Goal: Information Seeking & Learning: Learn about a topic

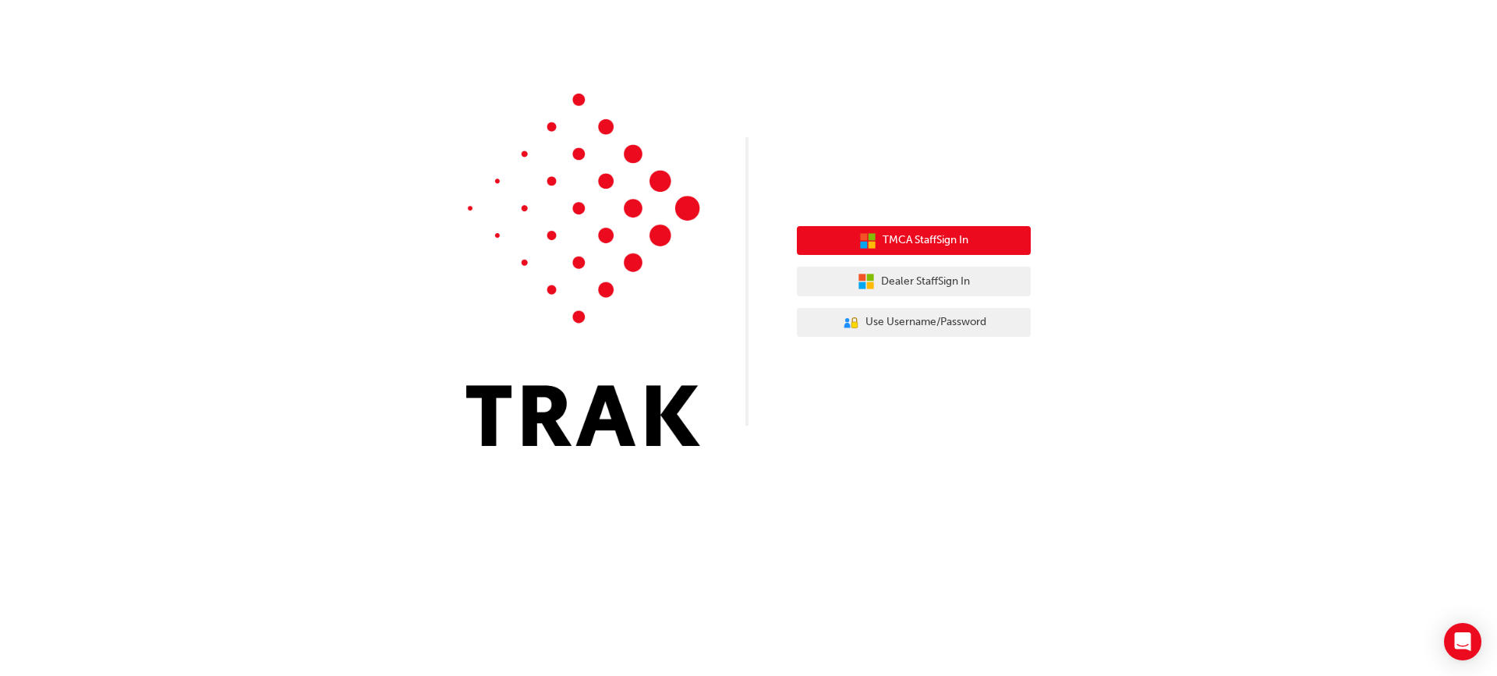
click at [982, 239] on button "TMCA Staff Sign In" at bounding box center [914, 241] width 234 height 30
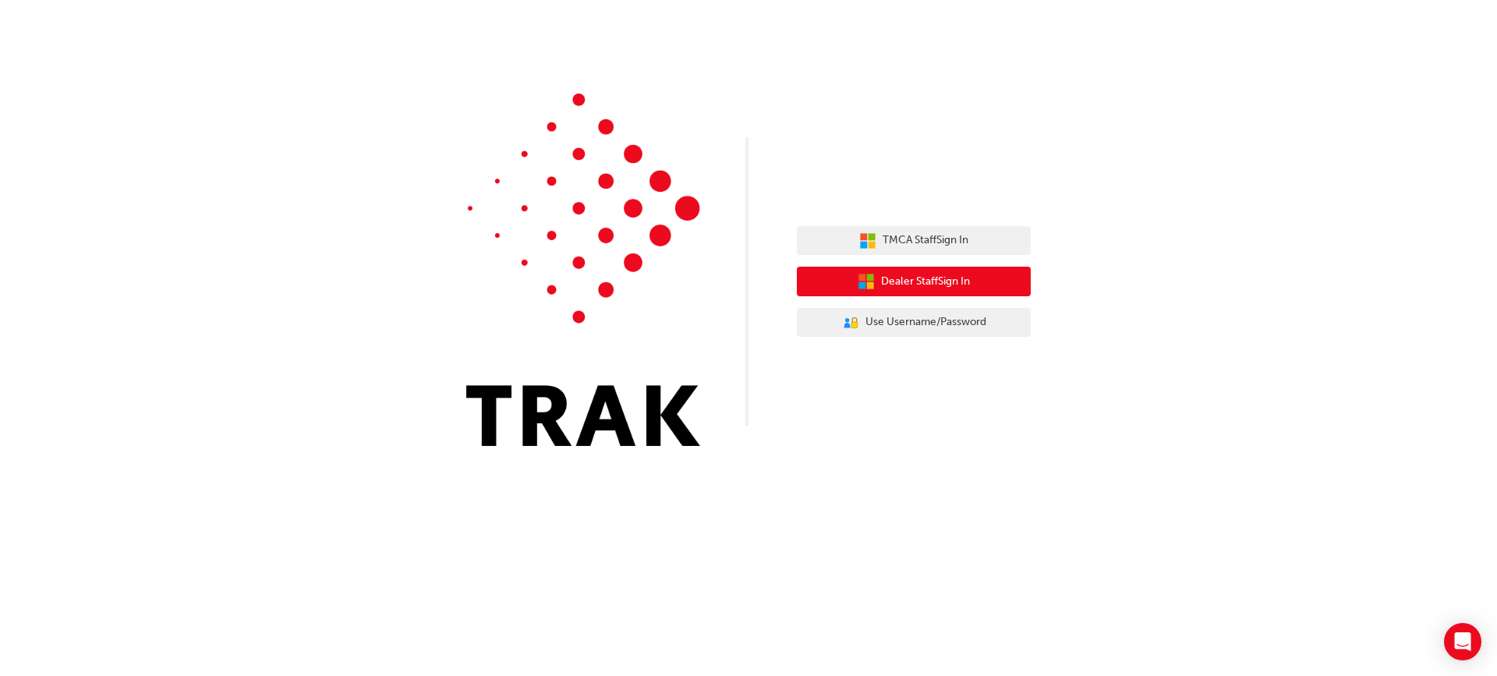
click at [870, 276] on icon "button" at bounding box center [870, 277] width 7 height 7
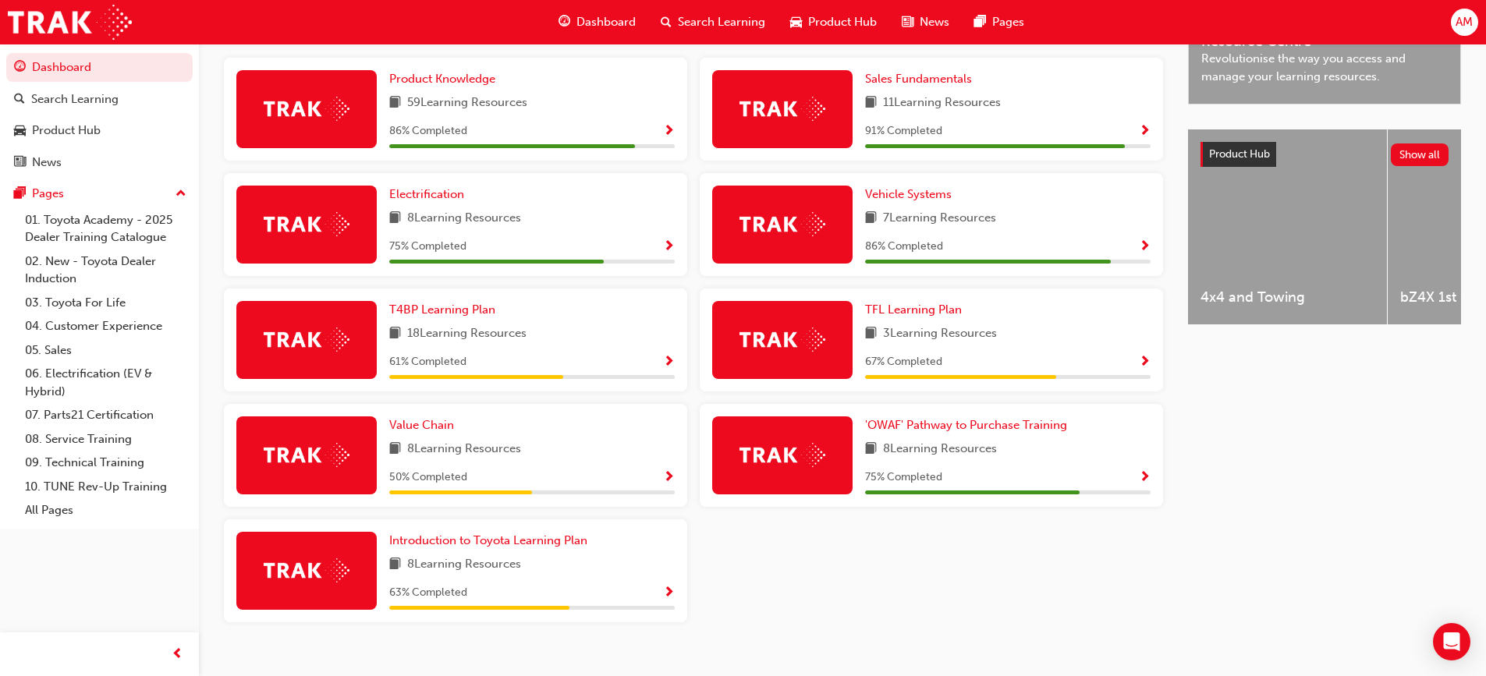
scroll to position [557, 0]
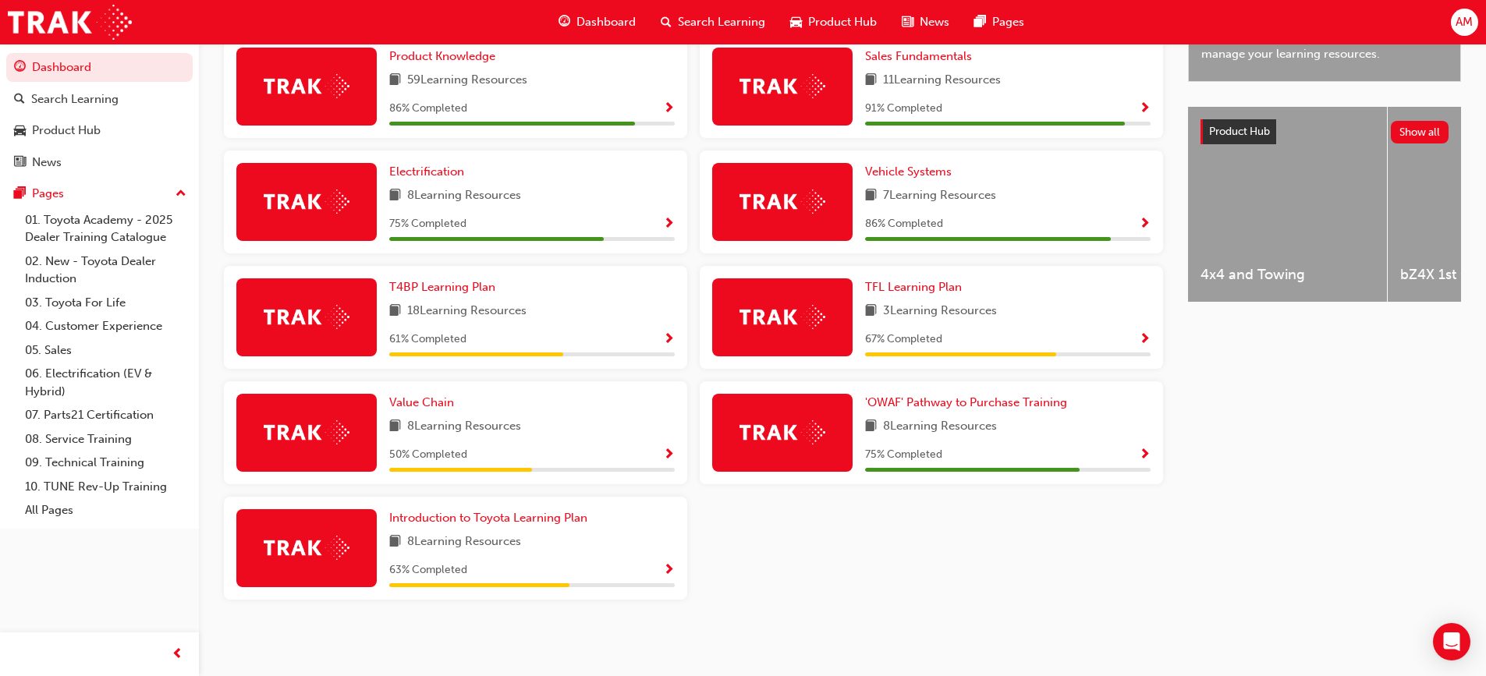
click at [1146, 453] on span "Show Progress" at bounding box center [1145, 455] width 12 height 14
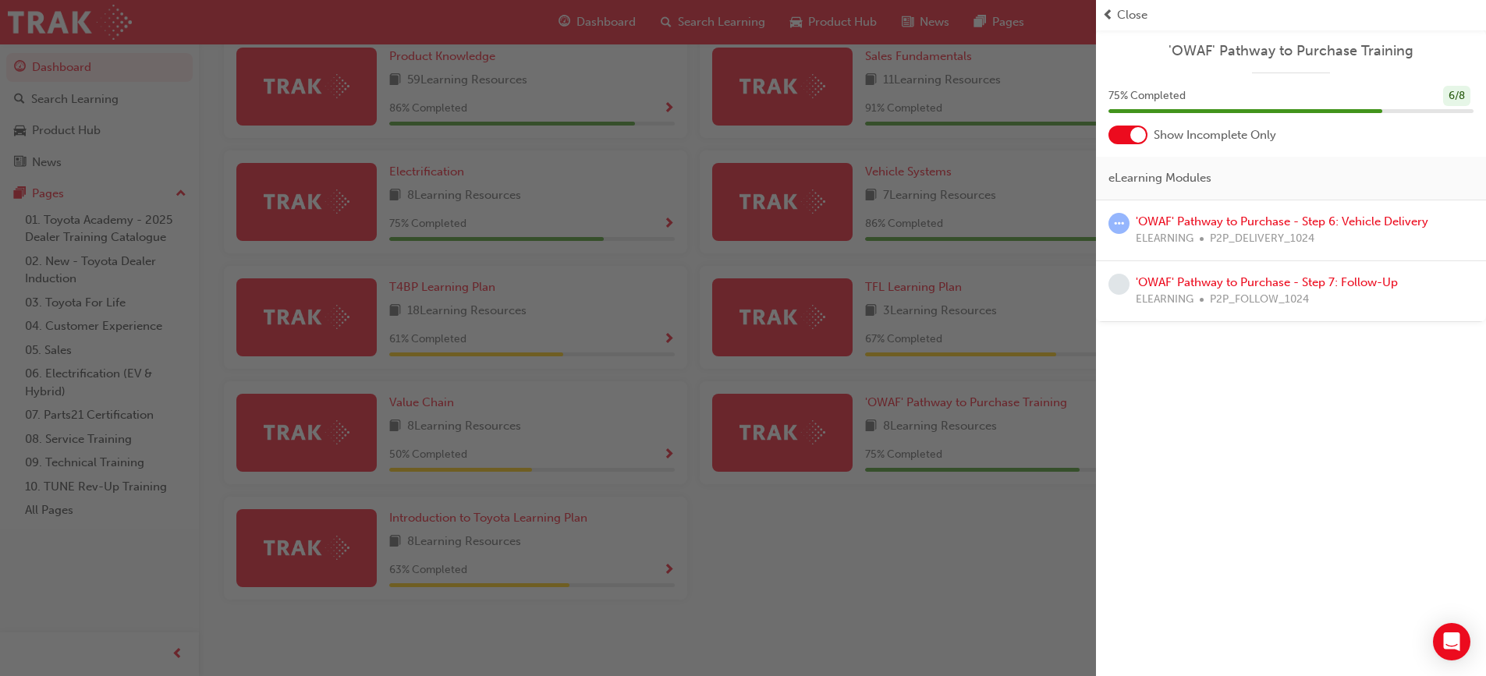
click at [1119, 130] on div at bounding box center [1127, 135] width 39 height 19
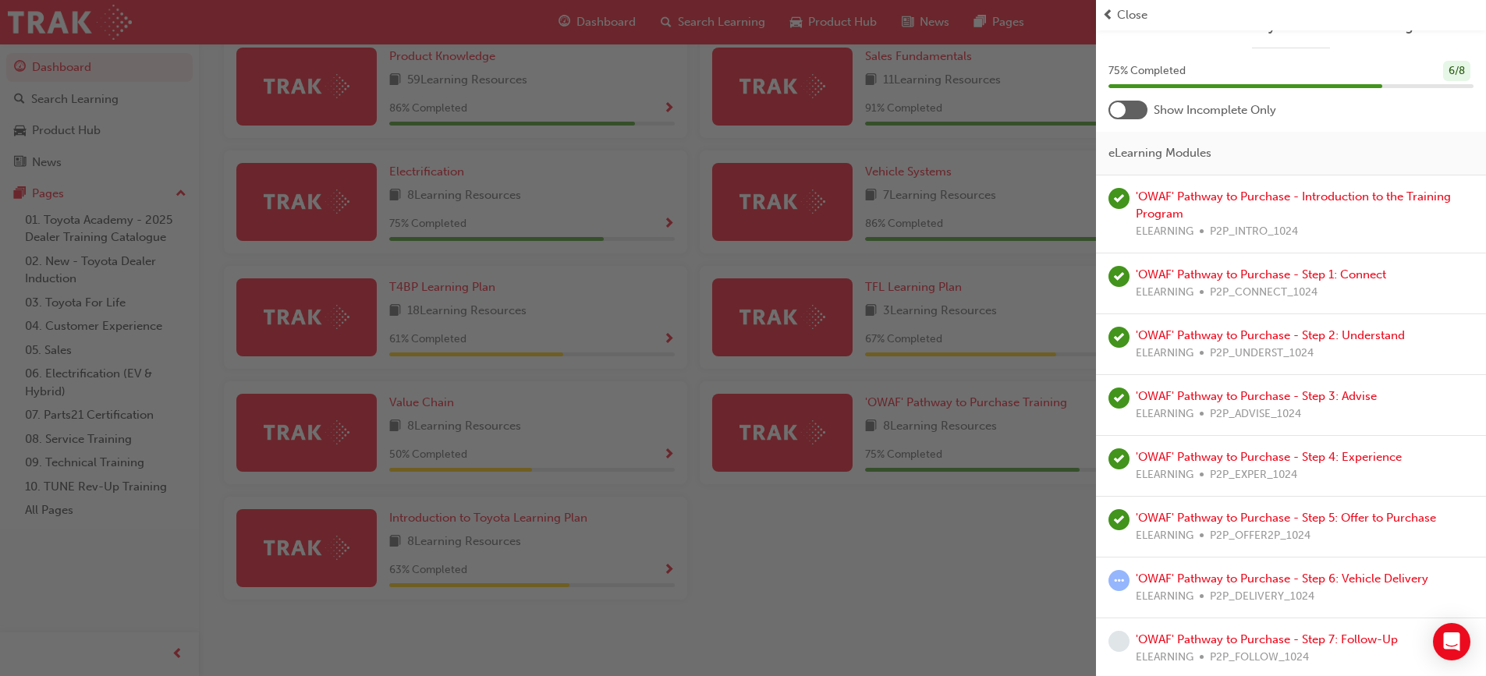
scroll to position [28, 0]
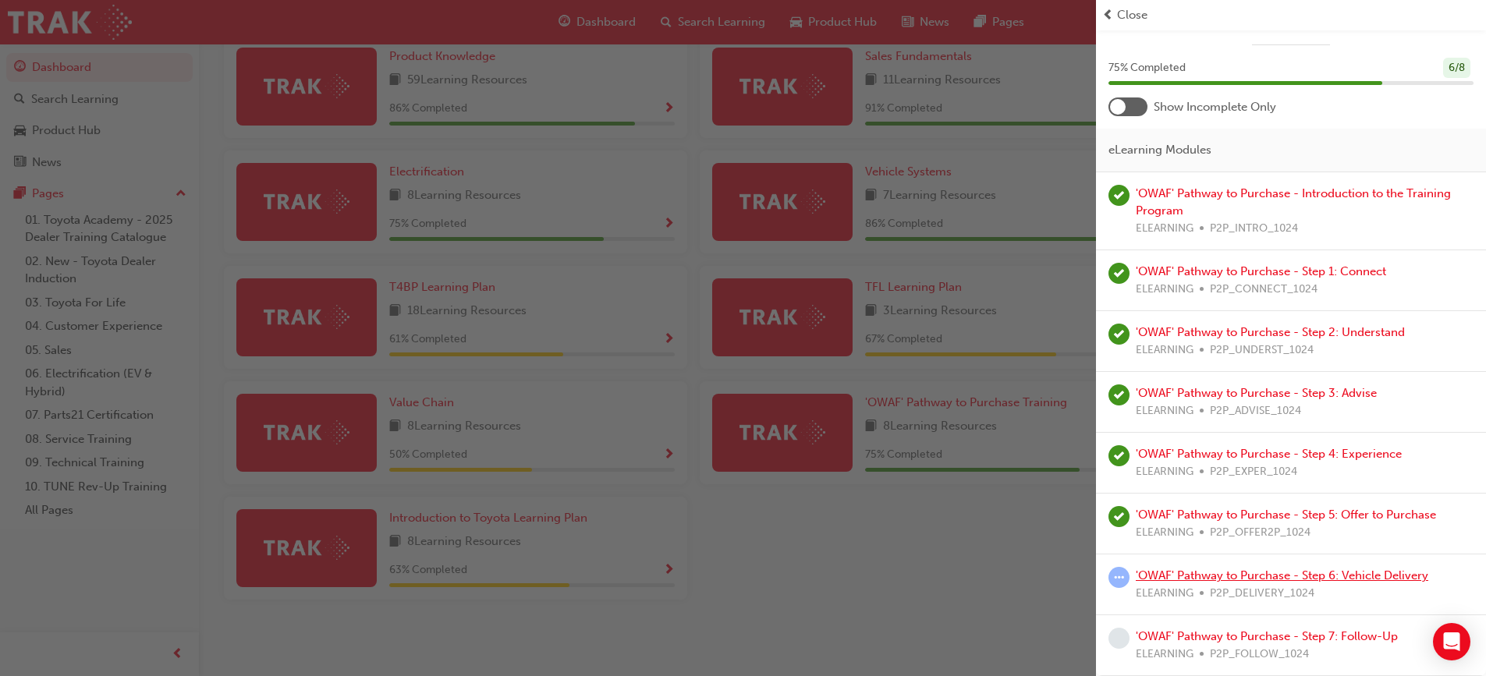
click at [1265, 573] on link "'OWAF' Pathway to Purchase - Step 6: Vehicle Delivery" at bounding box center [1282, 576] width 292 height 14
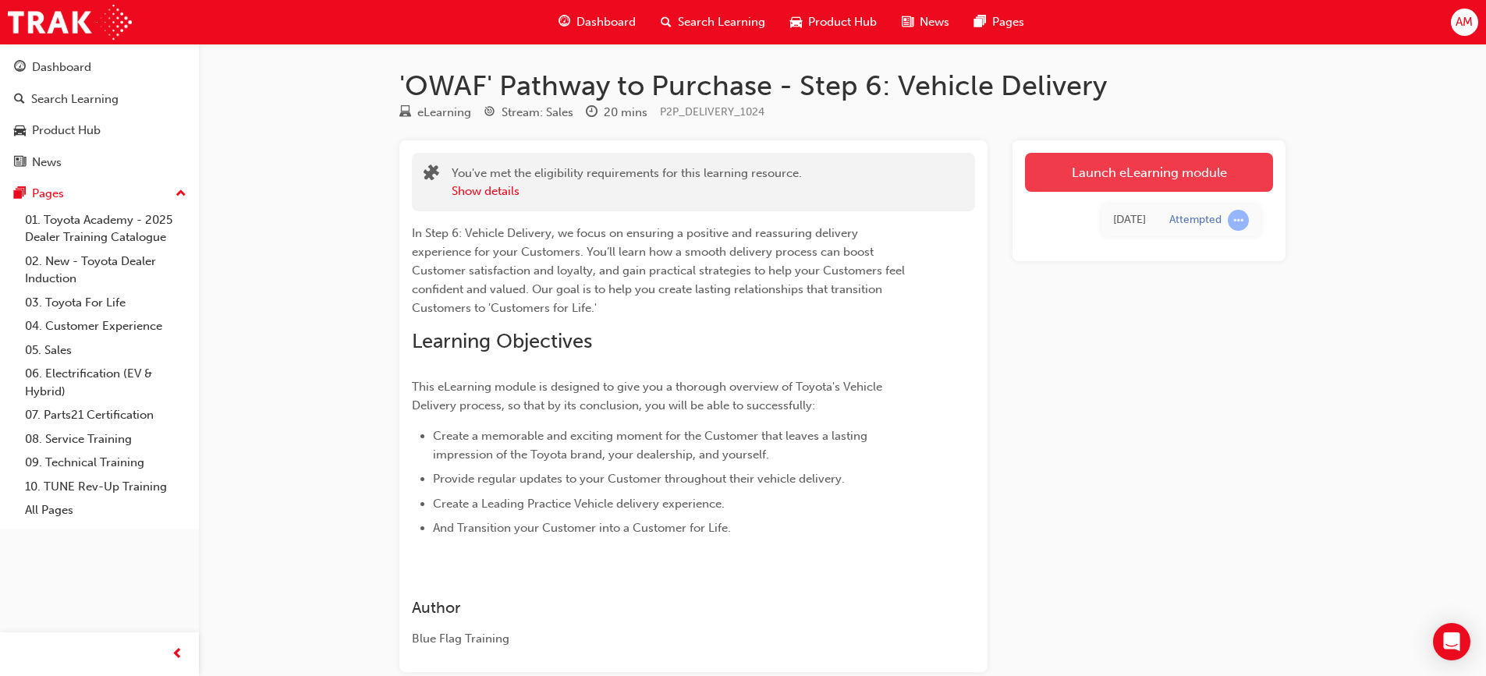
click at [1143, 168] on link "Launch eLearning module" at bounding box center [1149, 172] width 248 height 39
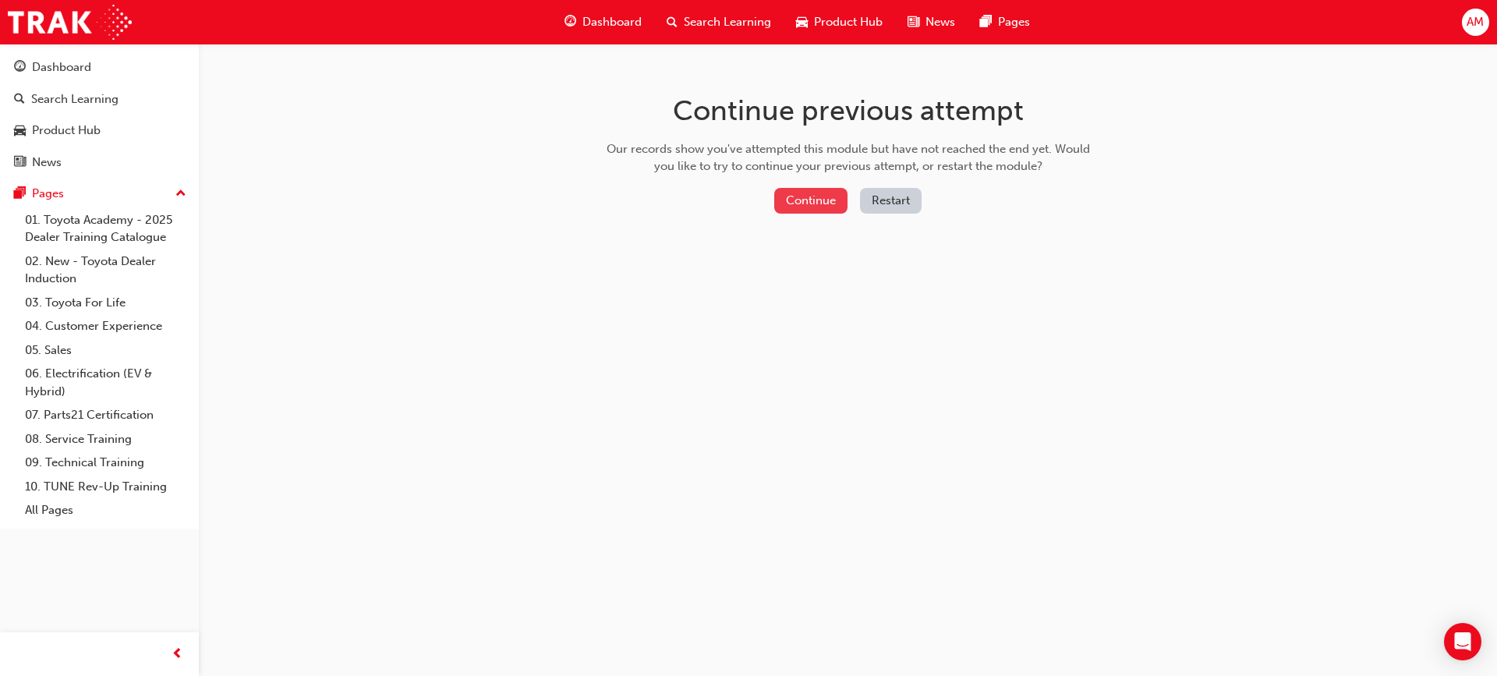
click at [836, 203] on button "Continue" at bounding box center [810, 201] width 73 height 26
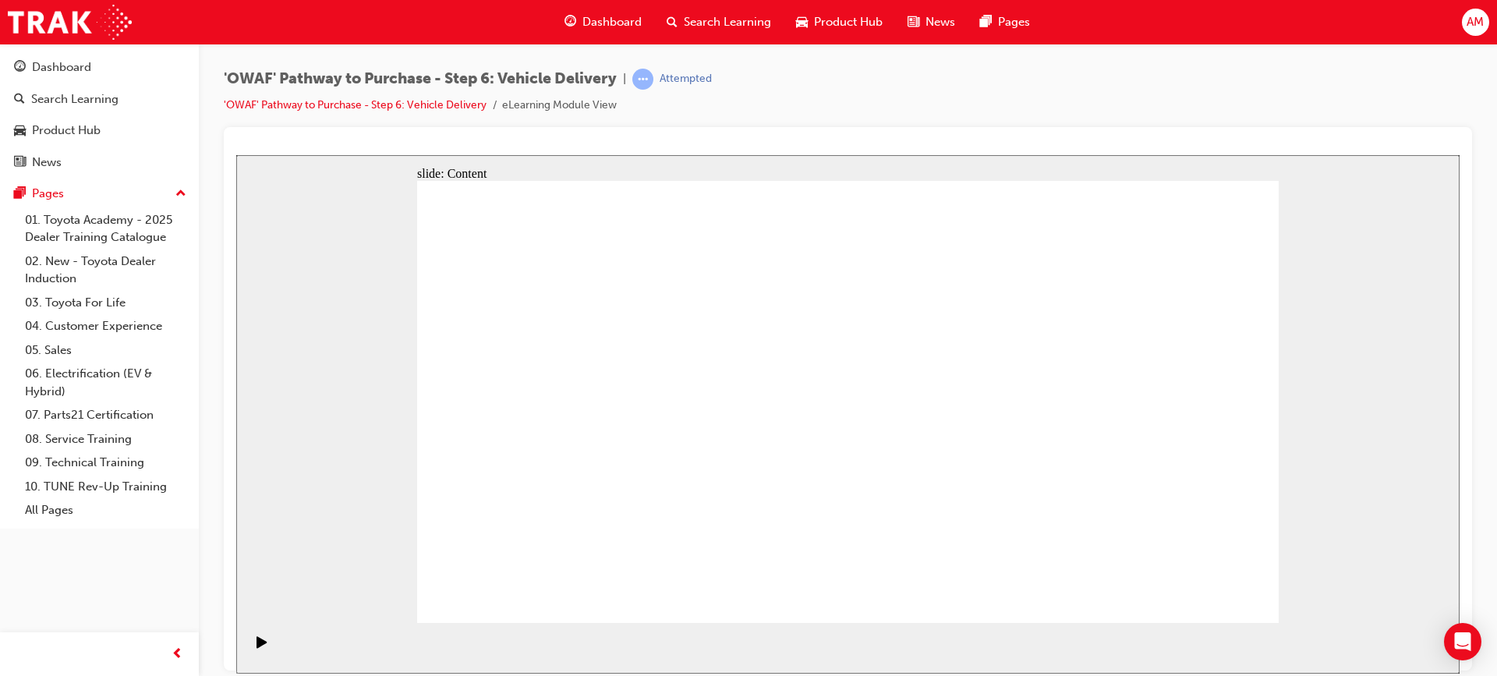
drag, startPoint x: 596, startPoint y: 214, endPoint x: 656, endPoint y: 199, distance: 62.0
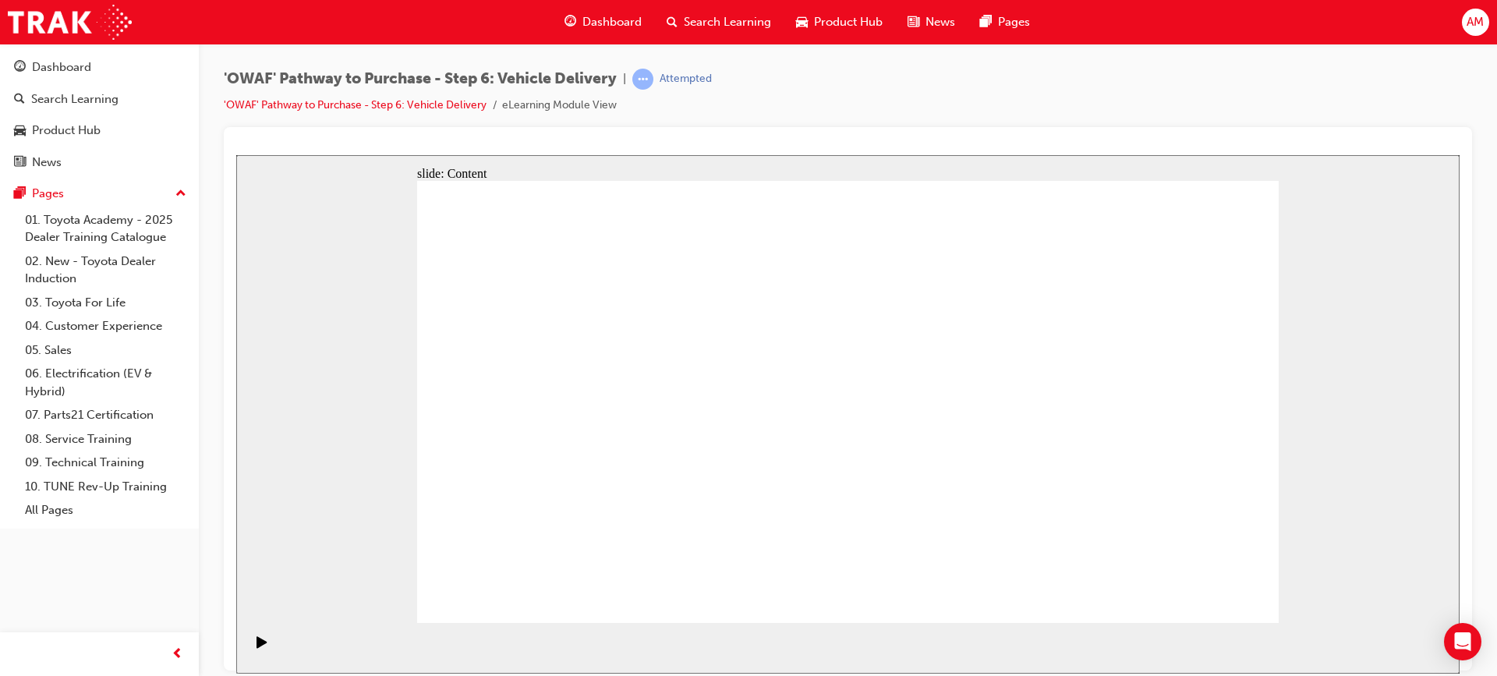
drag, startPoint x: 976, startPoint y: 318, endPoint x: 987, endPoint y: 321, distance: 12.1
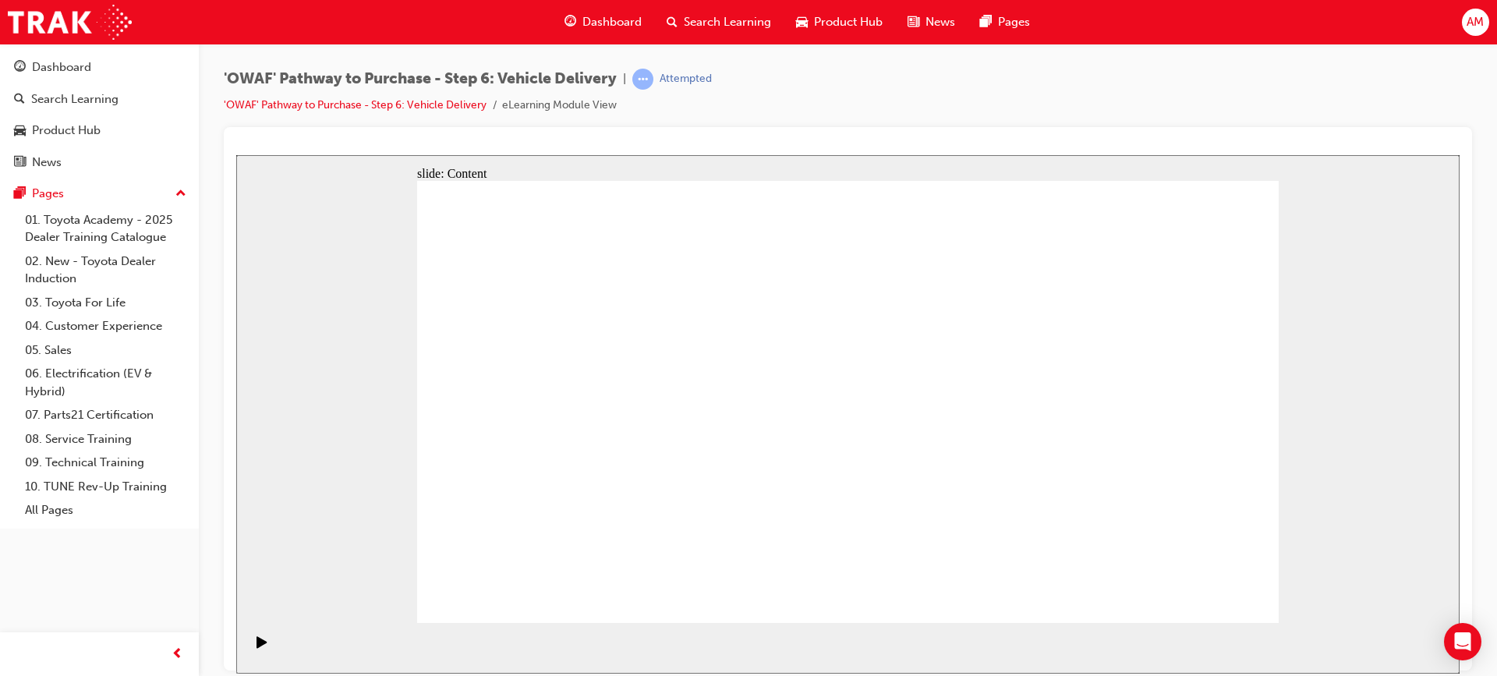
click at [1324, 495] on div "slide: Content Rectangle 1 Introduce the Service Area Customer For Life Click o…" at bounding box center [848, 413] width 1224 height 519
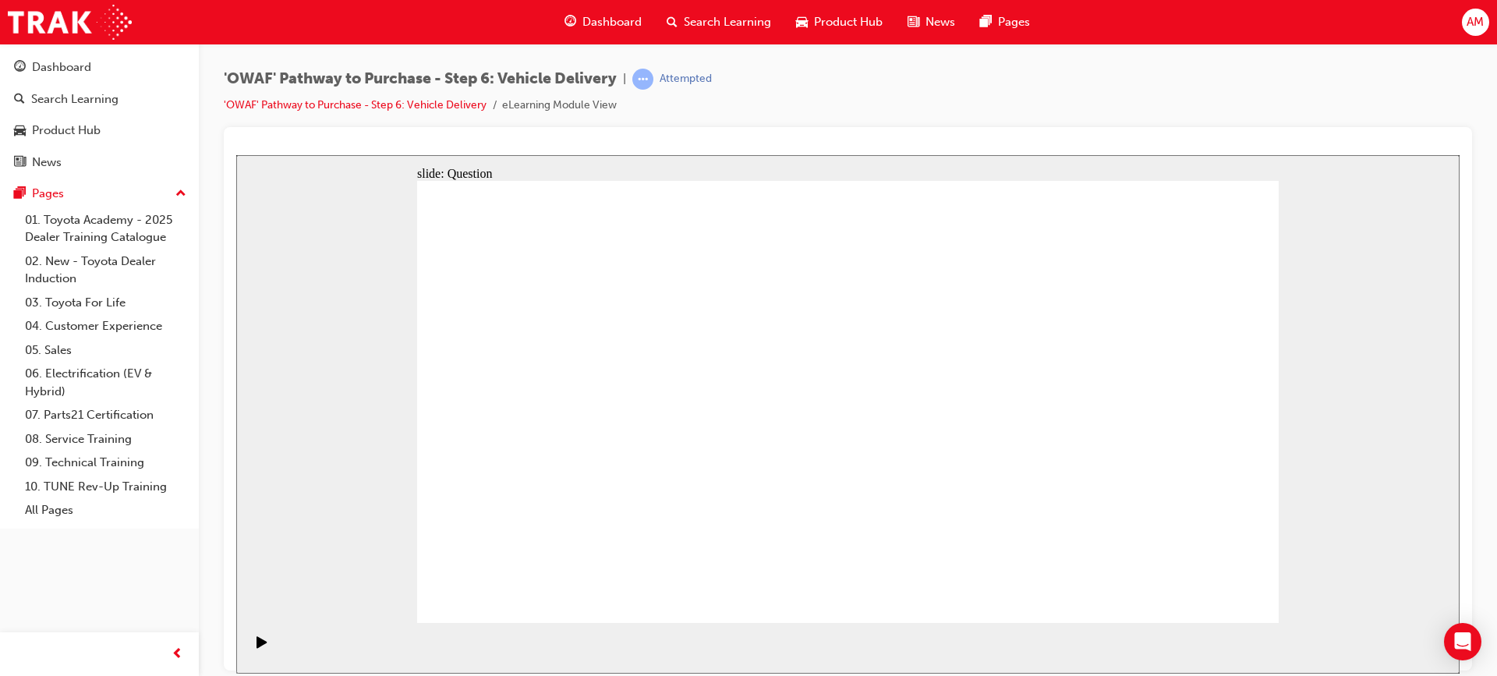
radio input "true"
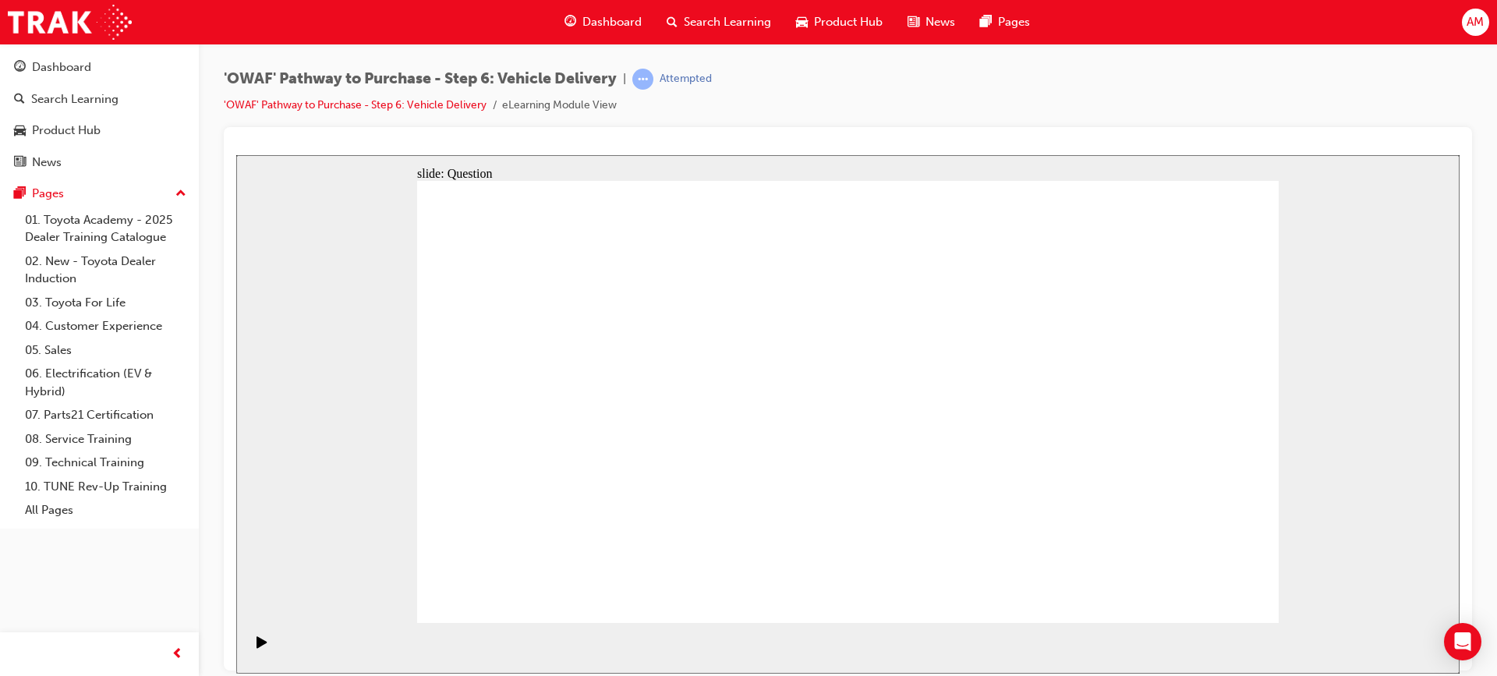
drag, startPoint x: 1203, startPoint y: 579, endPoint x: 1211, endPoint y: 596, distance: 18.1
drag, startPoint x: 977, startPoint y: 497, endPoint x: 986, endPoint y: 377, distance: 120.4
drag, startPoint x: 732, startPoint y: 500, endPoint x: 756, endPoint y: 371, distance: 130.9
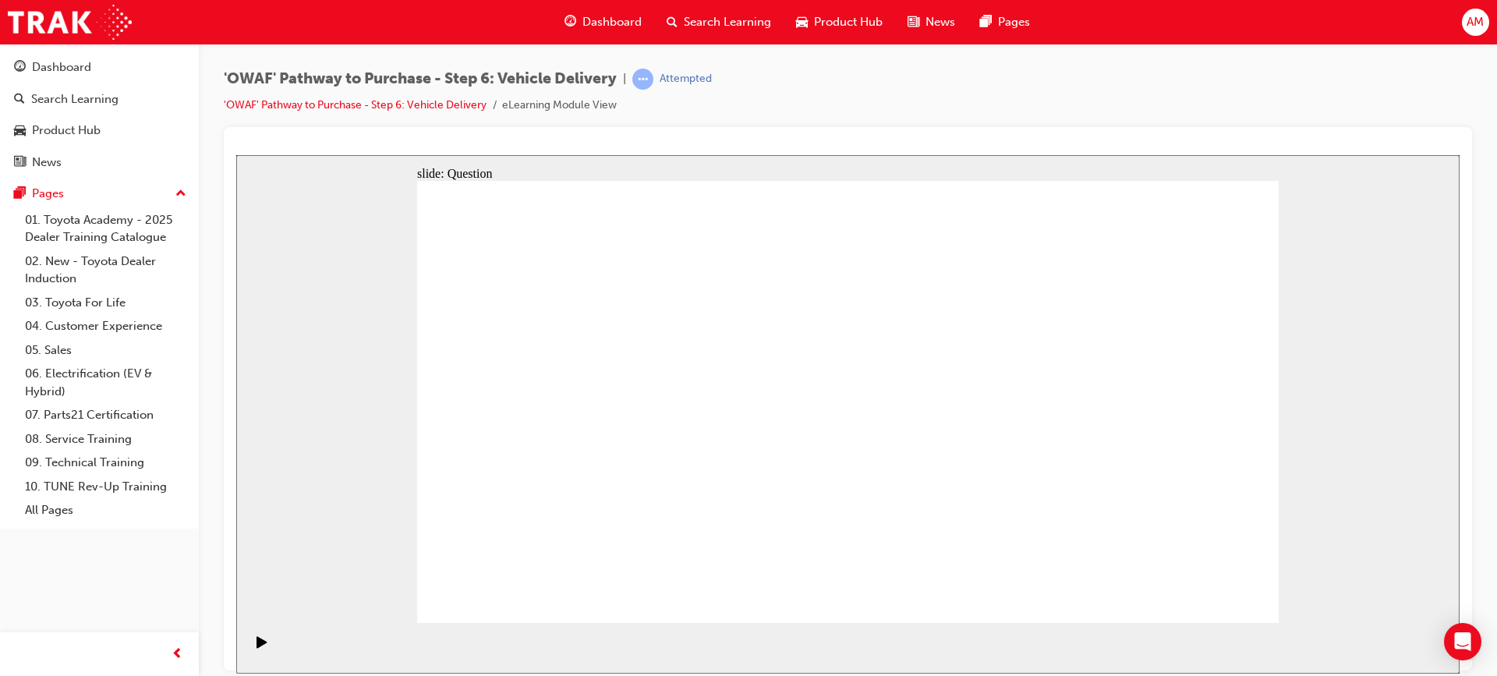
drag, startPoint x: 842, startPoint y: 409, endPoint x: 660, endPoint y: 416, distance: 181.9
drag, startPoint x: 860, startPoint y: 506, endPoint x: 1022, endPoint y: 388, distance: 199.8
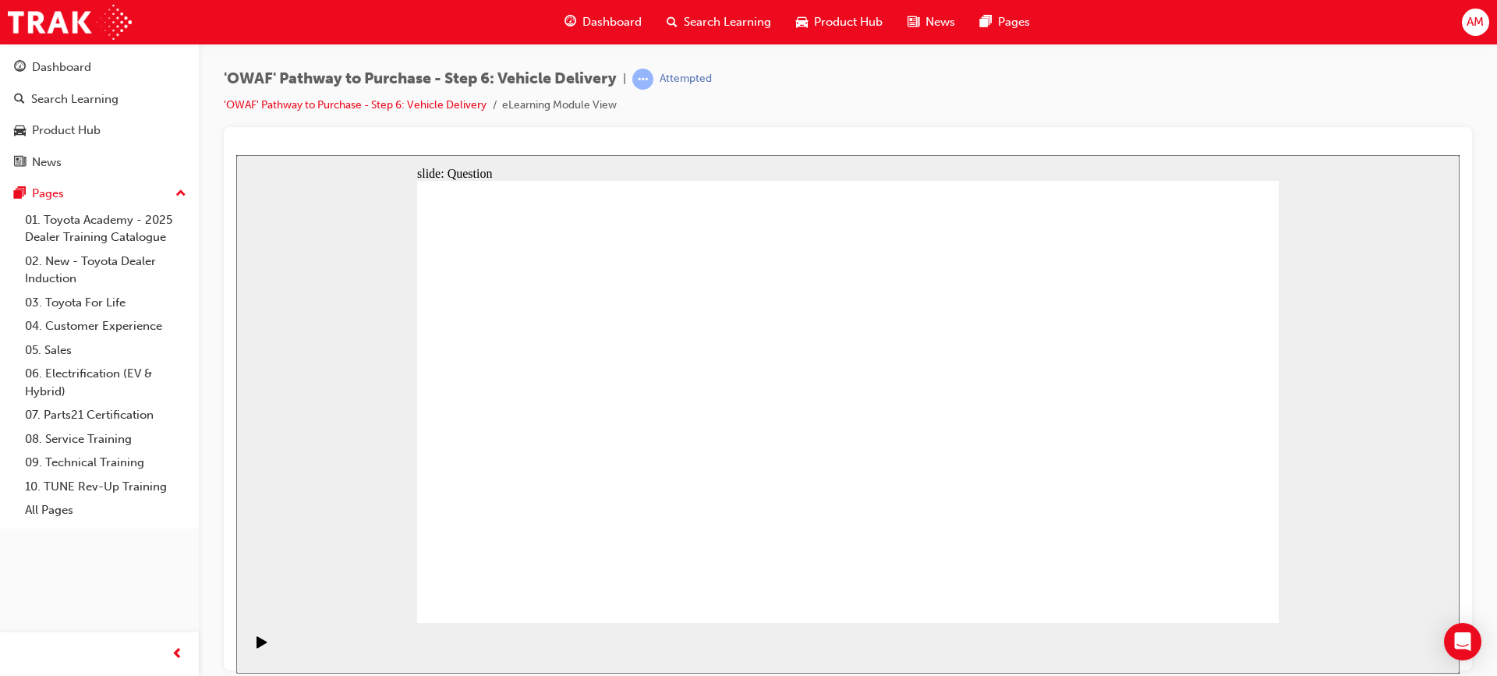
checkbox input "true"
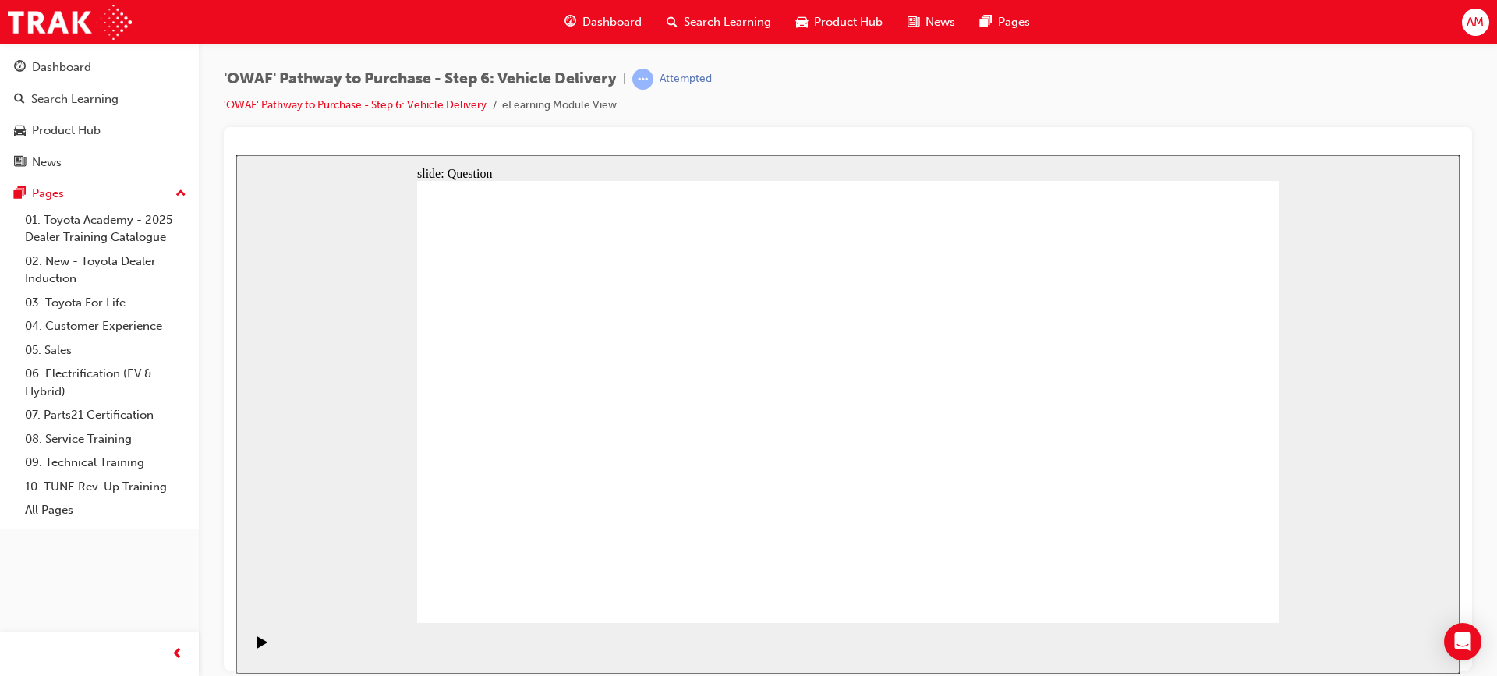
drag, startPoint x: 1161, startPoint y: 436, endPoint x: 587, endPoint y: 470, distance: 575.0
drag, startPoint x: 1136, startPoint y: 440, endPoint x: 628, endPoint y: 479, distance: 509.2
drag, startPoint x: 1155, startPoint y: 455, endPoint x: 939, endPoint y: 513, distance: 223.6
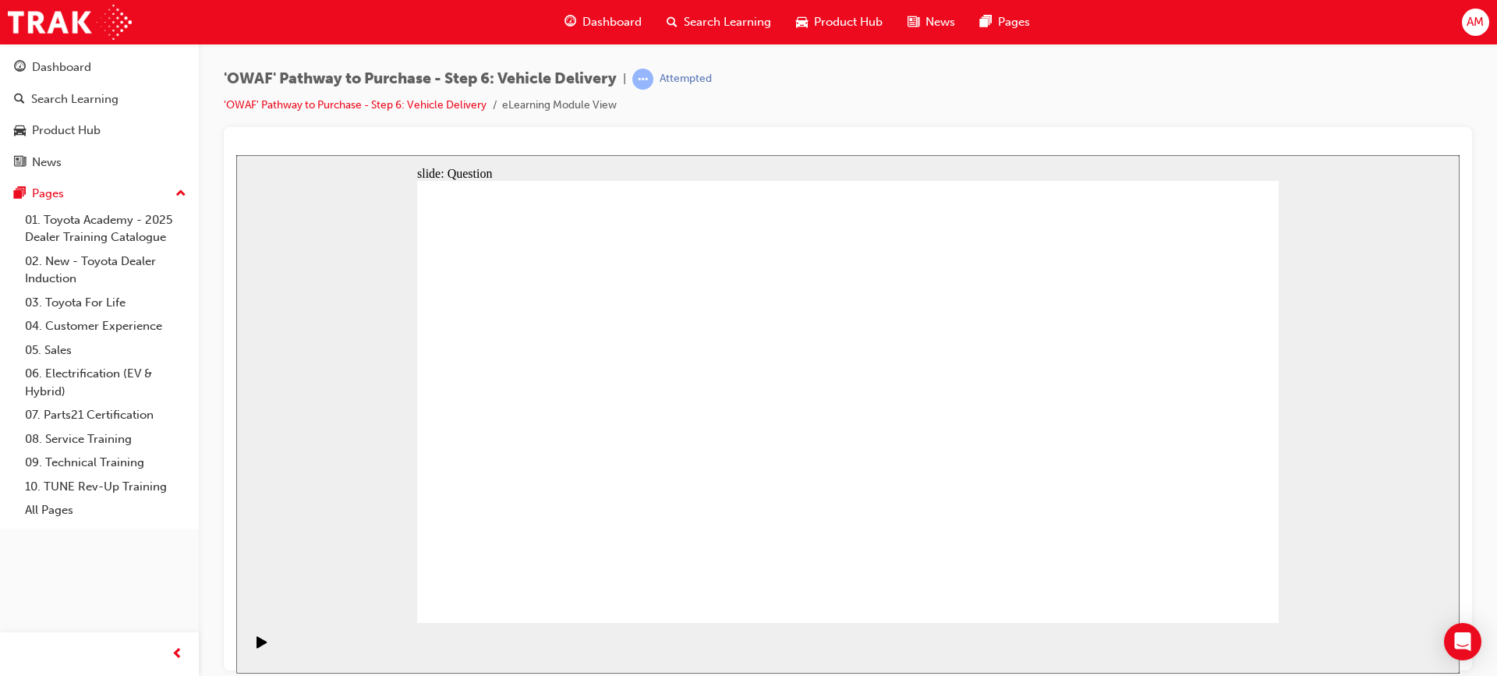
drag, startPoint x: 1147, startPoint y: 455, endPoint x: 658, endPoint y: 498, distance: 490.9
drag, startPoint x: 1117, startPoint y: 450, endPoint x: 614, endPoint y: 480, distance: 504.0
drag, startPoint x: 1179, startPoint y: 459, endPoint x: 946, endPoint y: 498, distance: 236.4
drag, startPoint x: 1138, startPoint y: 446, endPoint x: 625, endPoint y: 448, distance: 512.4
drag, startPoint x: 1135, startPoint y: 426, endPoint x: 634, endPoint y: 452, distance: 501.4
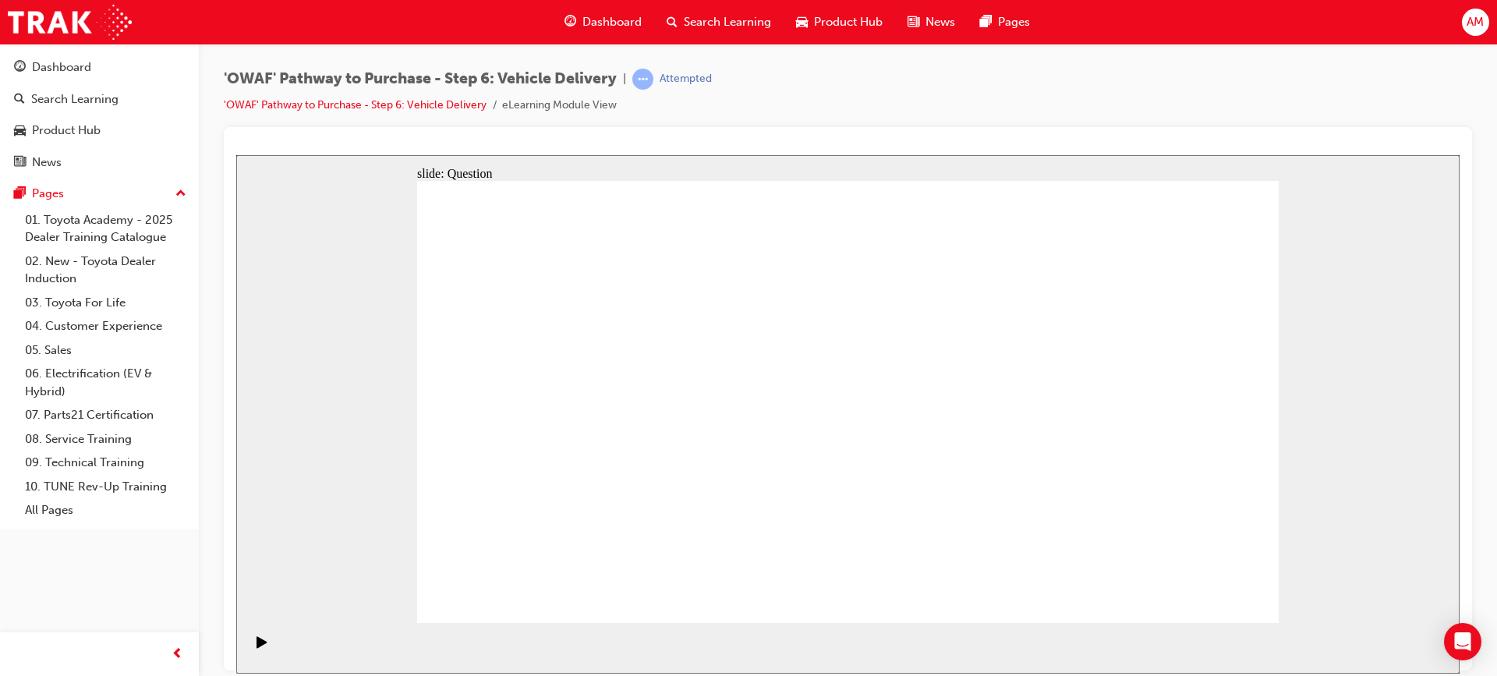
radio input "true"
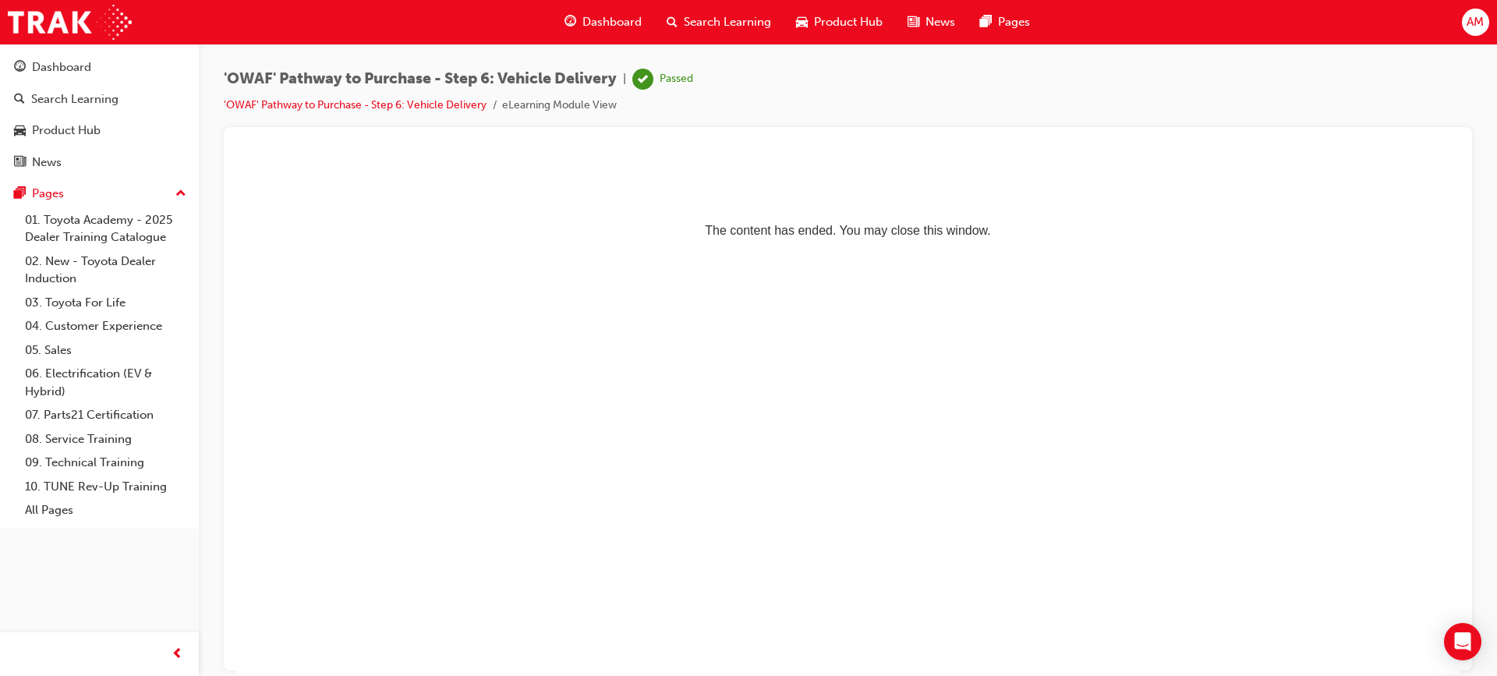
click at [757, 19] on span "Search Learning" at bounding box center [727, 22] width 87 height 18
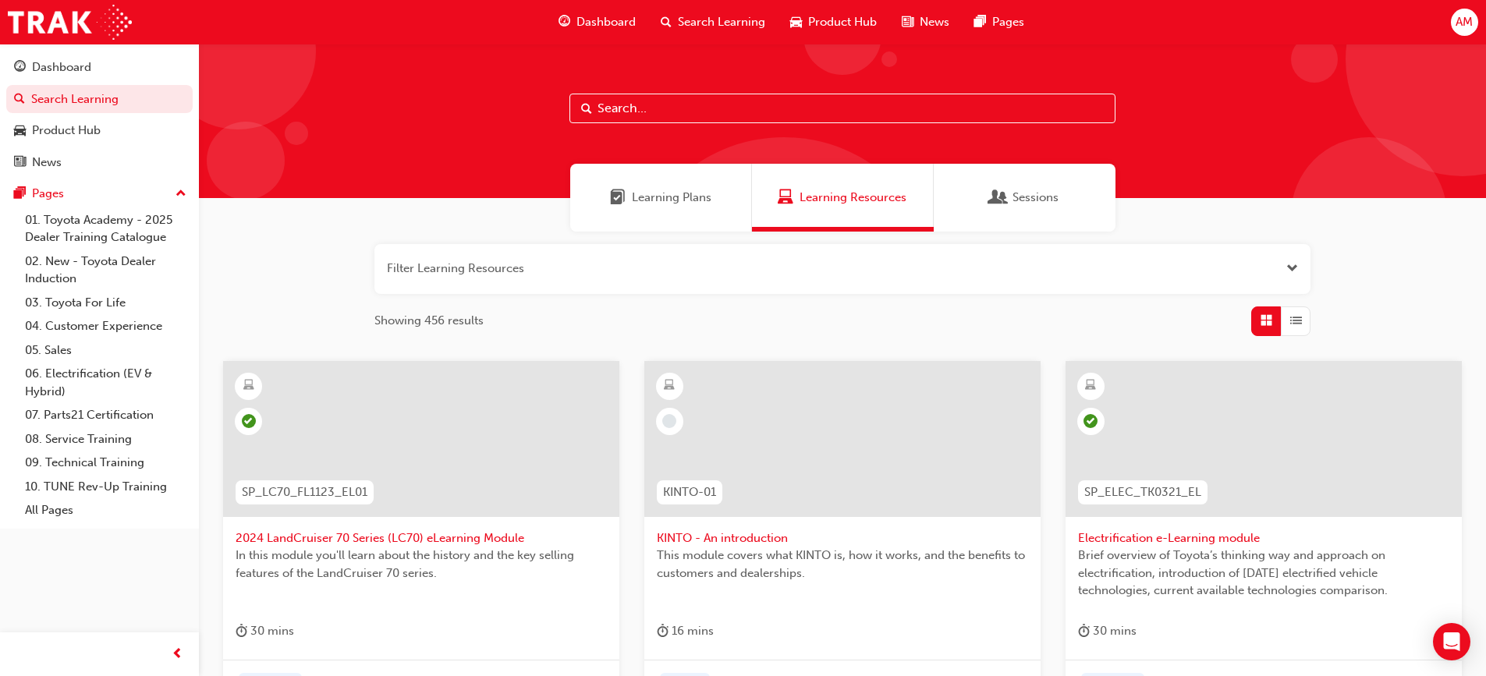
click at [732, 198] on div "Learning Plans" at bounding box center [661, 198] width 182 height 68
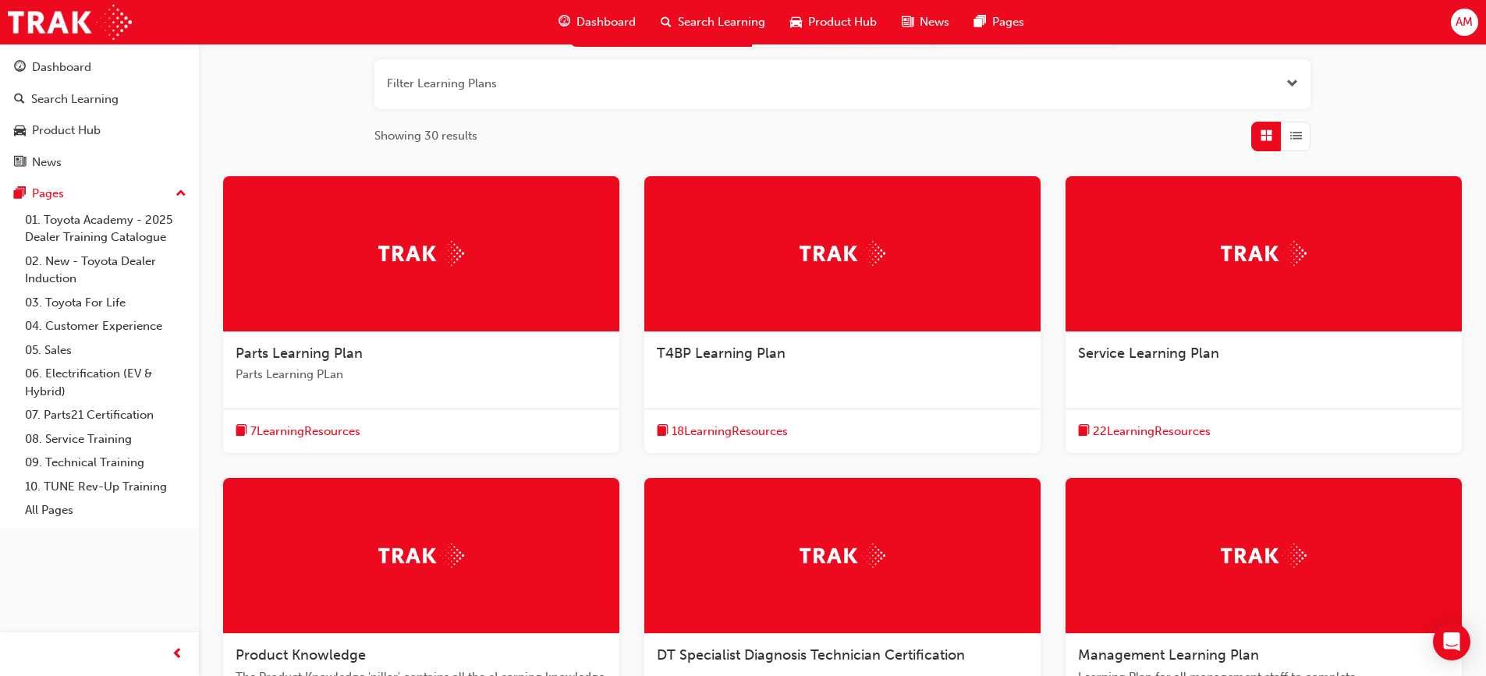
scroll to position [161, 0]
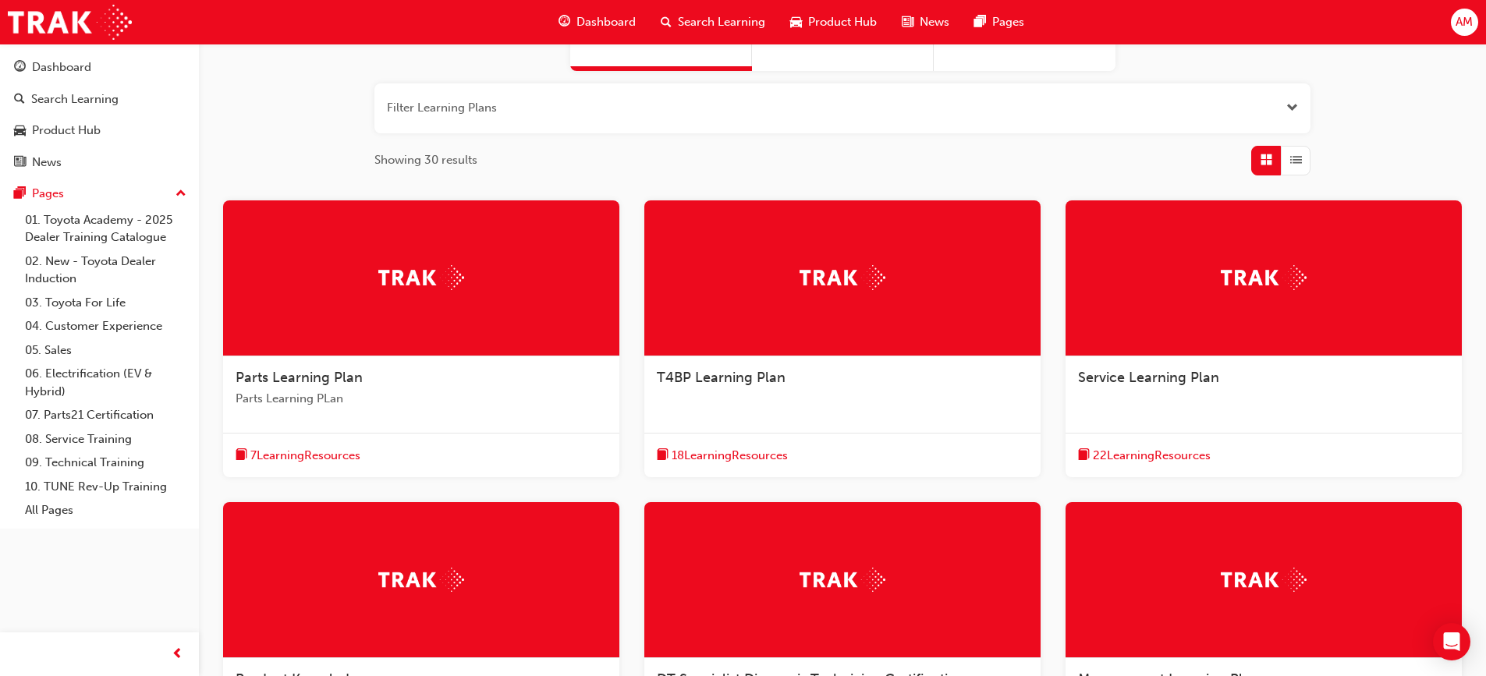
click at [713, 16] on span "Search Learning" at bounding box center [721, 22] width 87 height 18
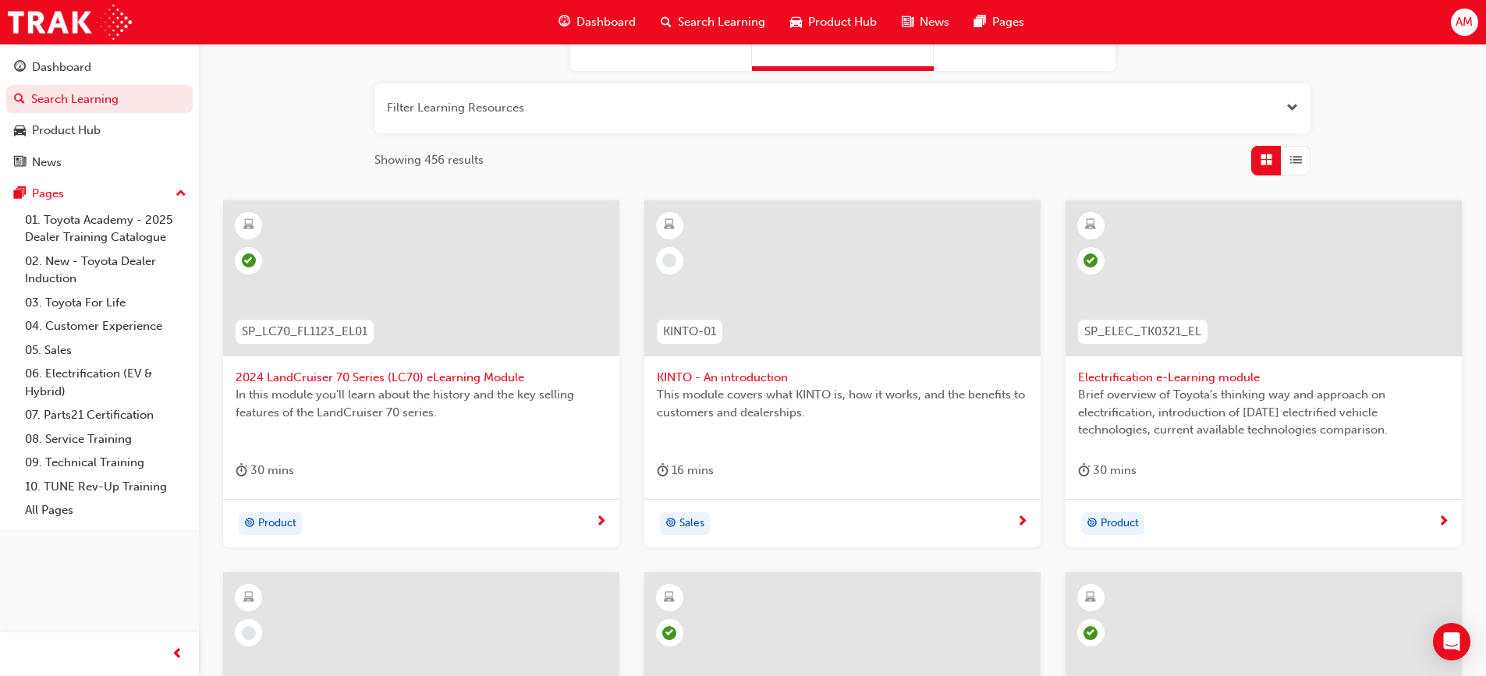
click at [596, 18] on span "Dashboard" at bounding box center [605, 22] width 59 height 18
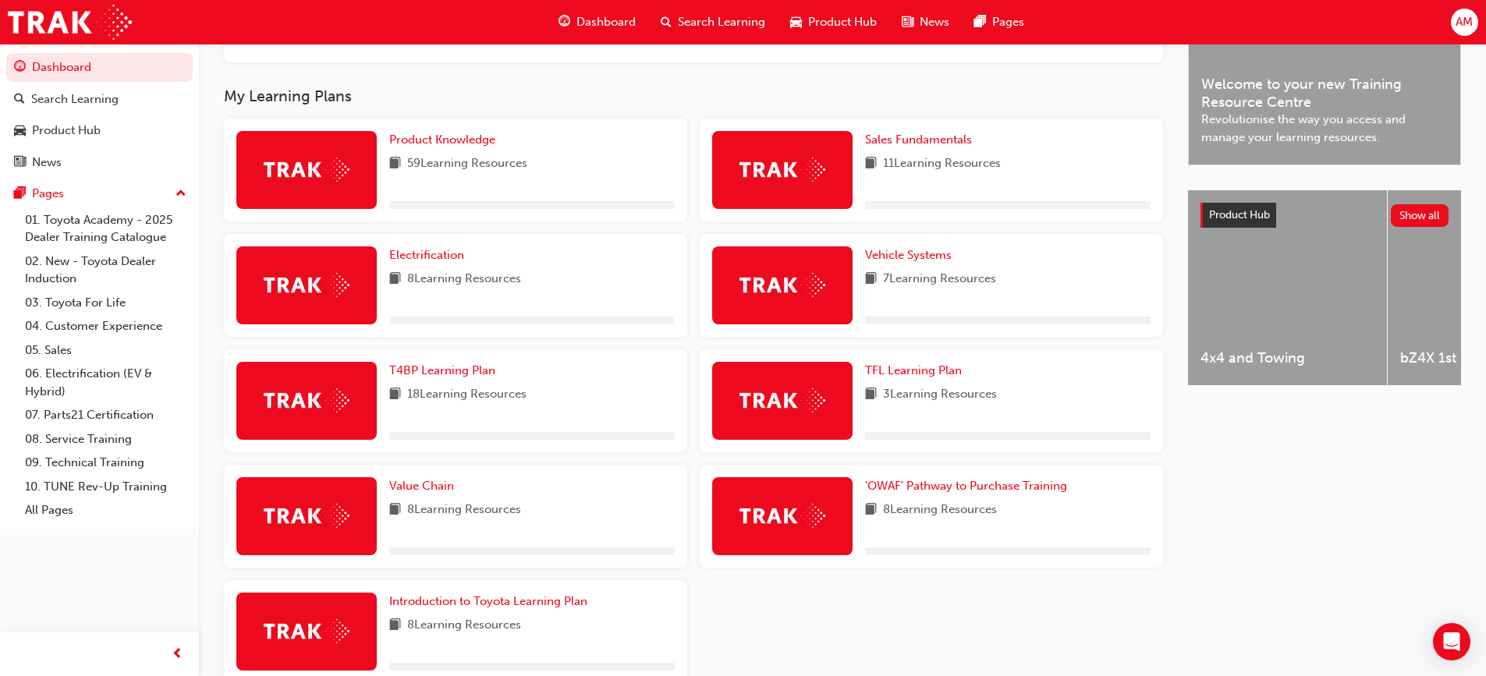
scroll to position [557, 0]
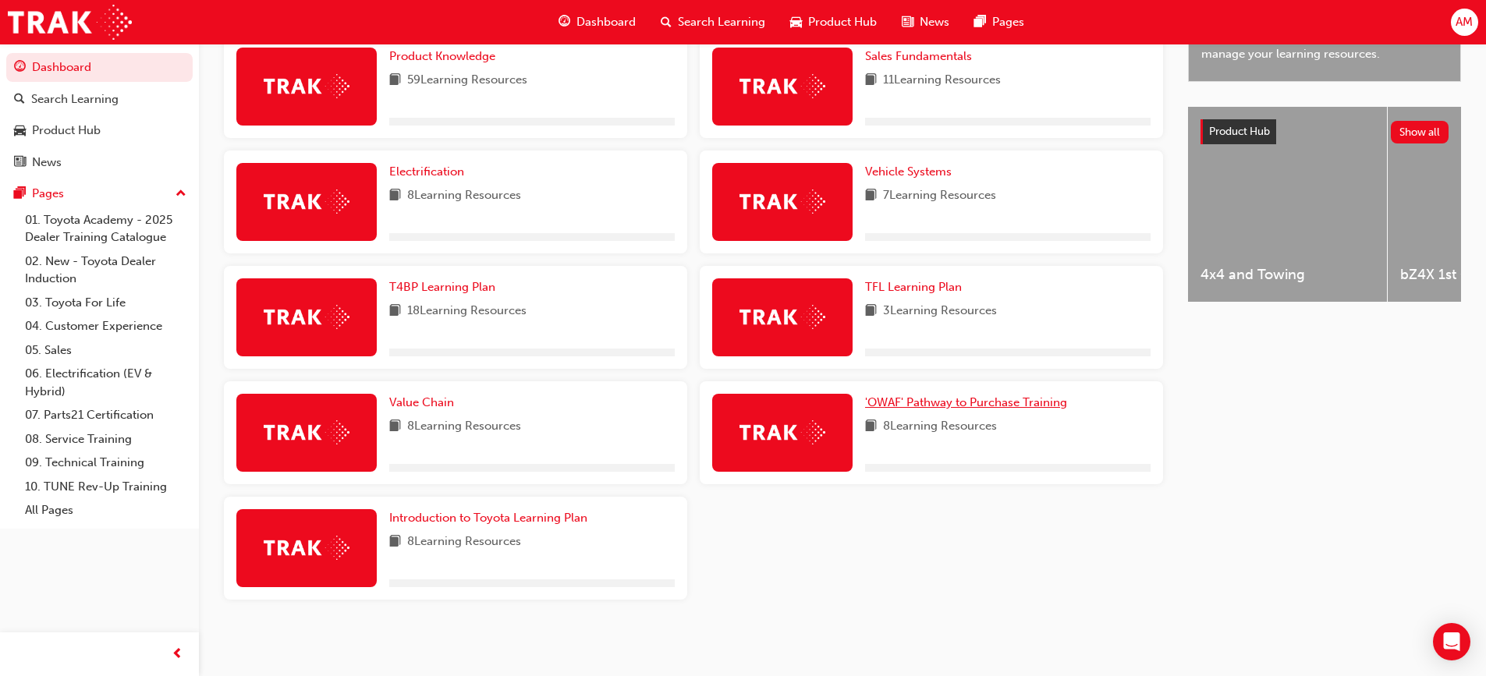
click at [978, 400] on span "'OWAF' Pathway to Purchase Training" at bounding box center [966, 402] width 202 height 14
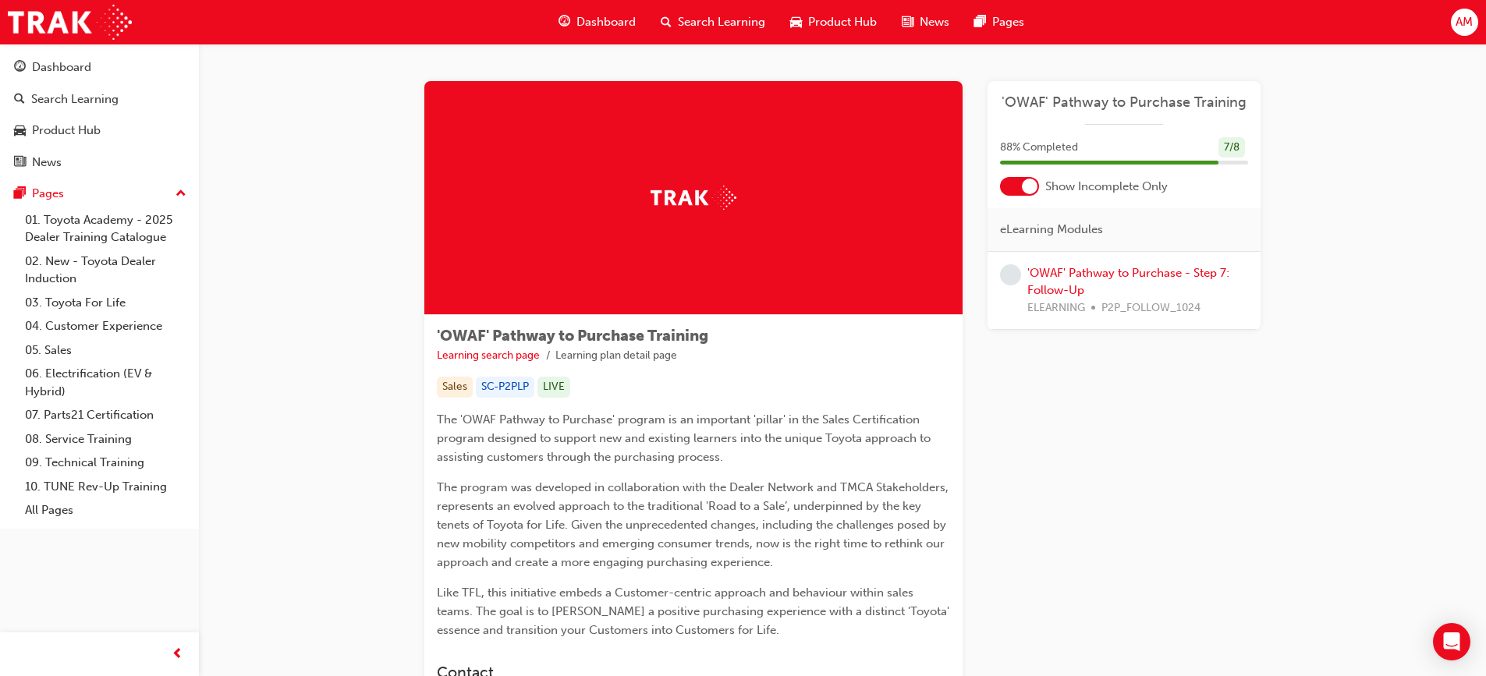
click at [1008, 183] on div at bounding box center [1019, 186] width 39 height 19
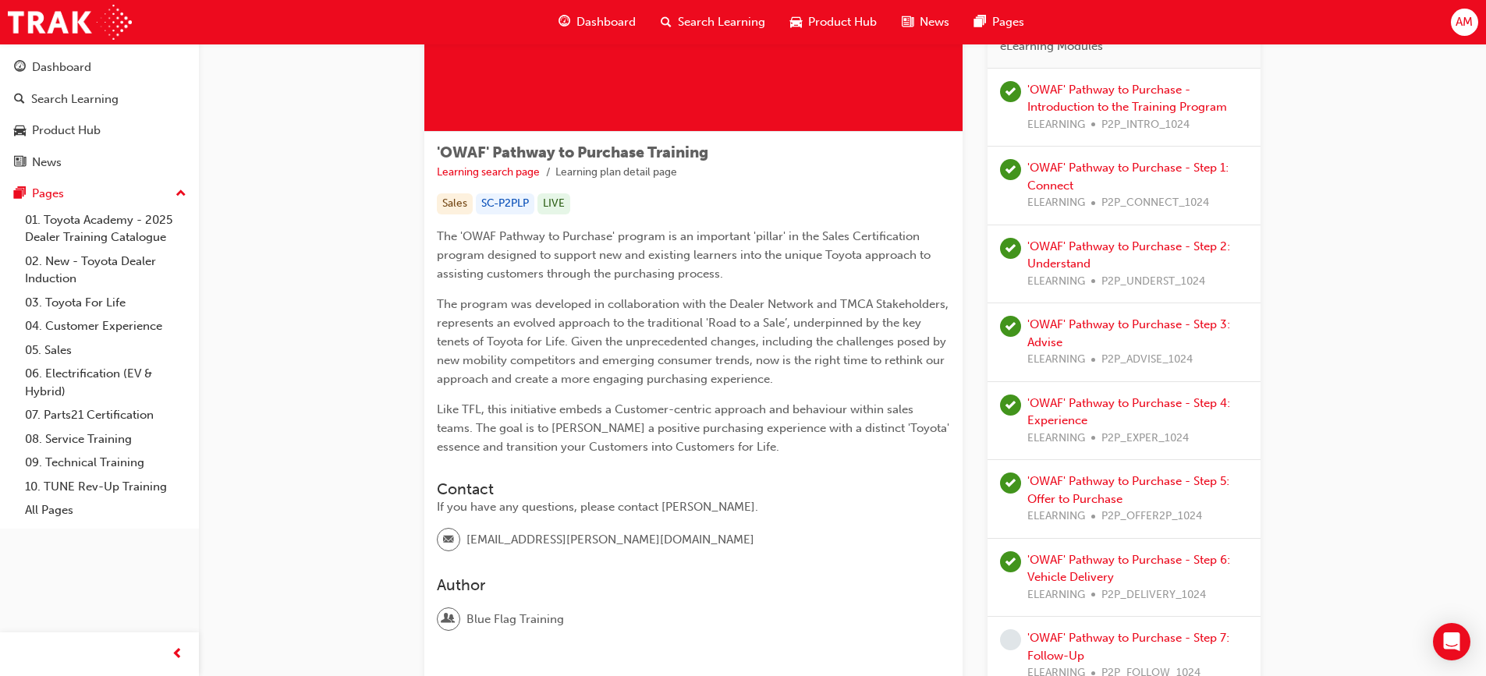
scroll to position [156, 0]
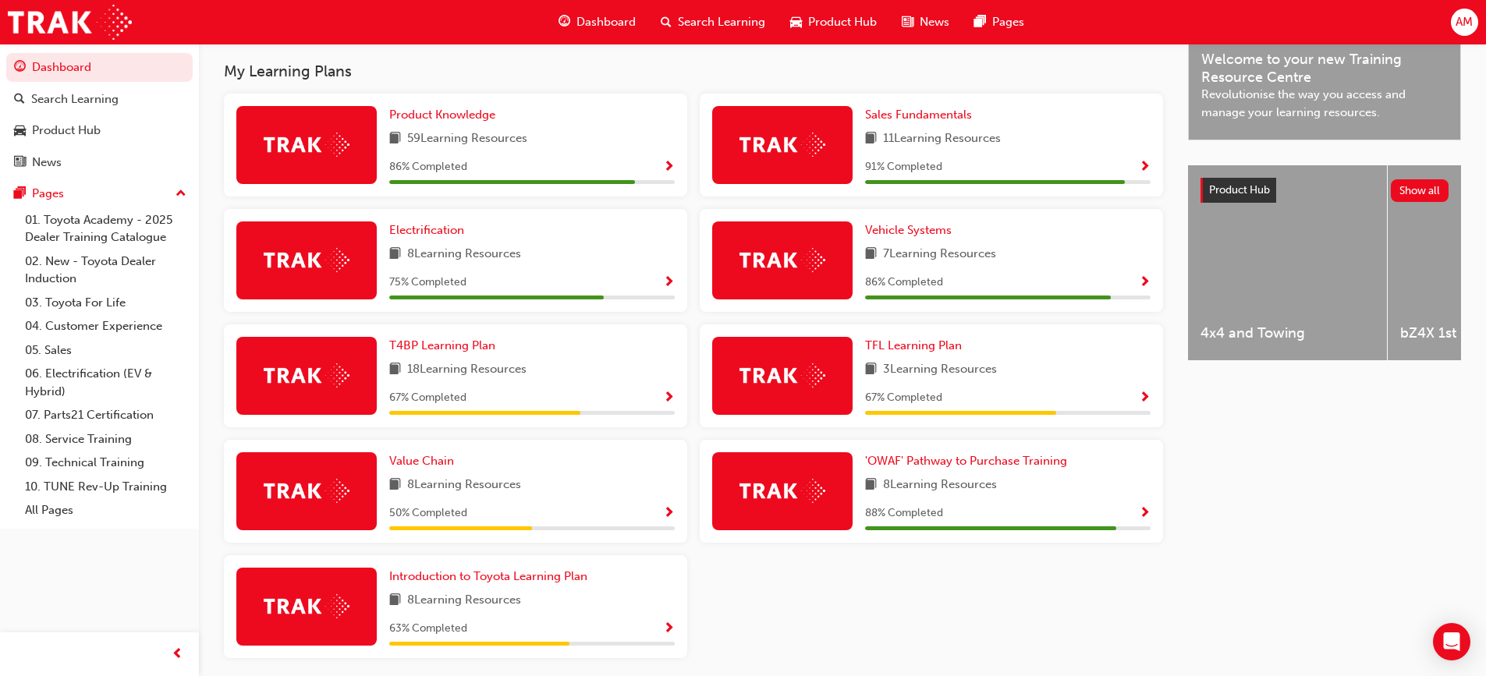
scroll to position [557, 0]
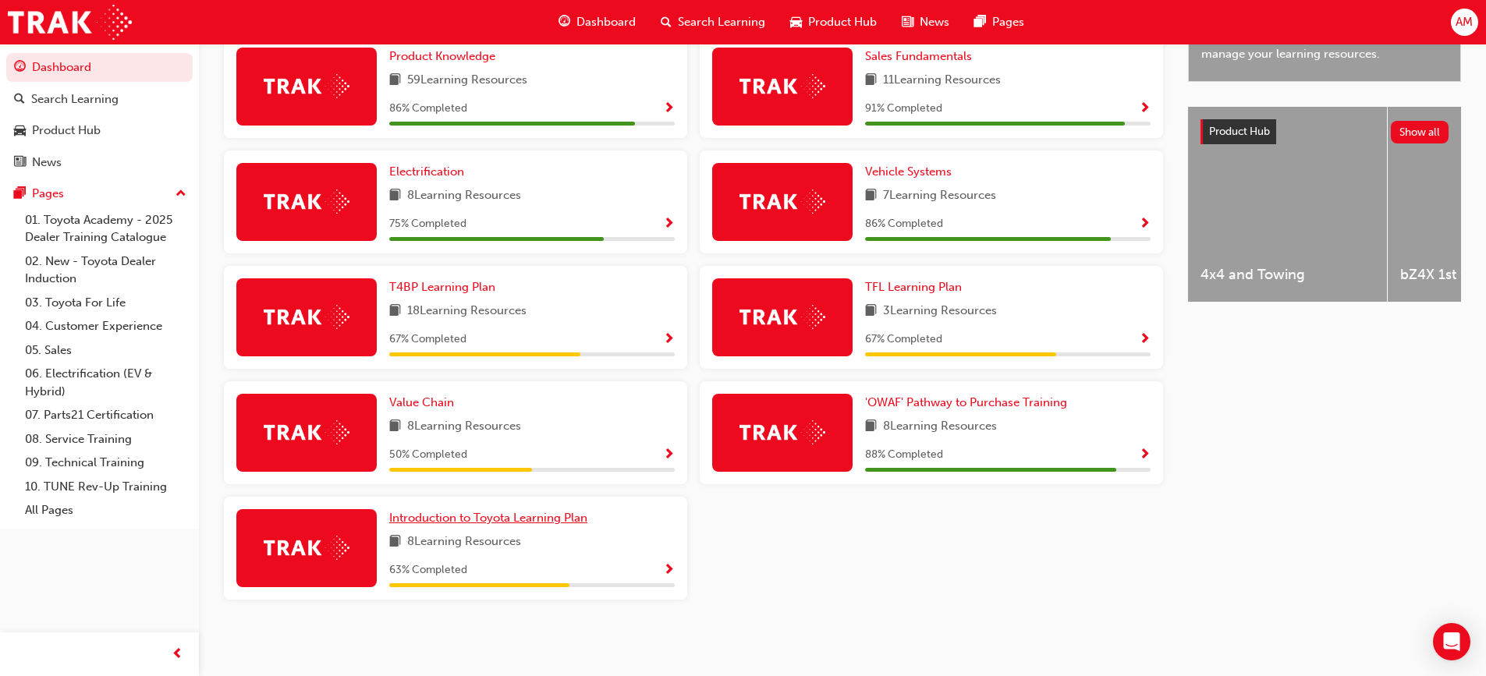
click at [571, 518] on span "Introduction to Toyota Learning Plan" at bounding box center [488, 518] width 198 height 14
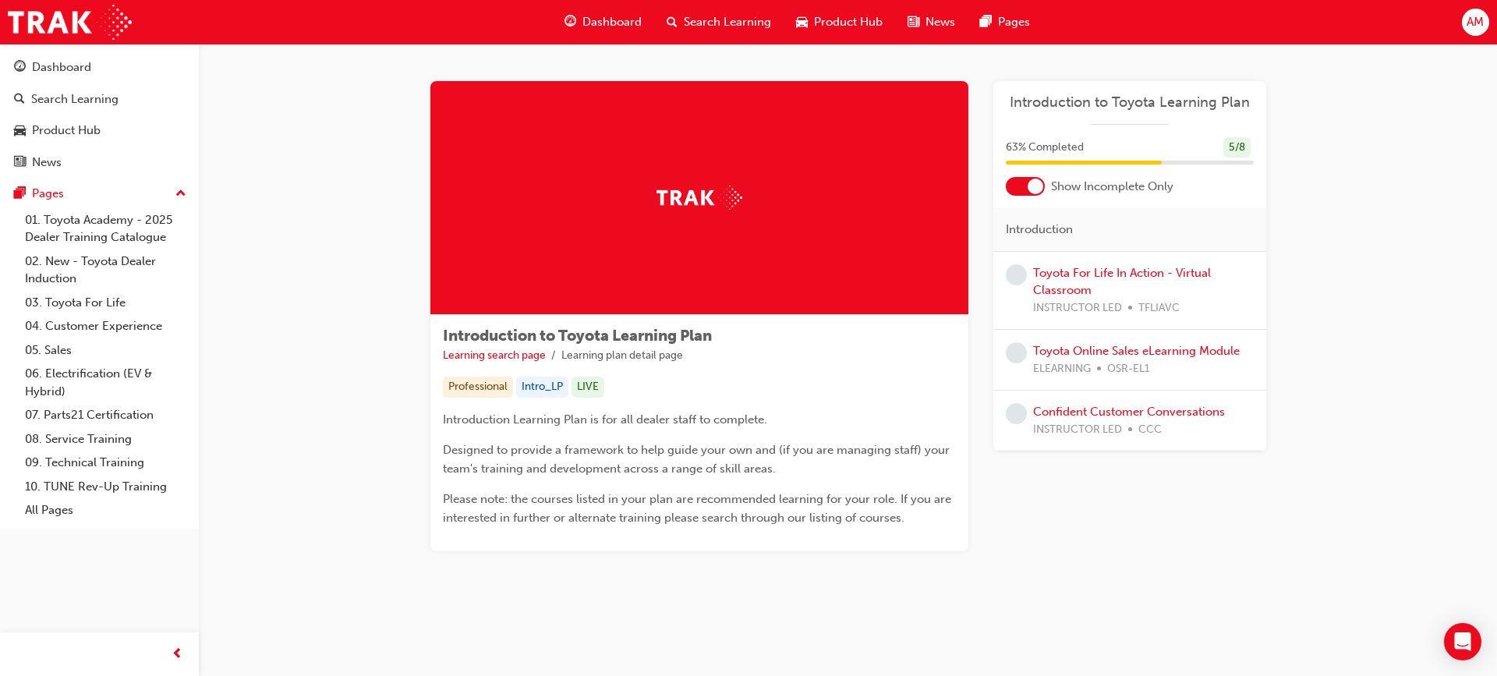
click at [1028, 190] on div at bounding box center [1036, 187] width 16 height 16
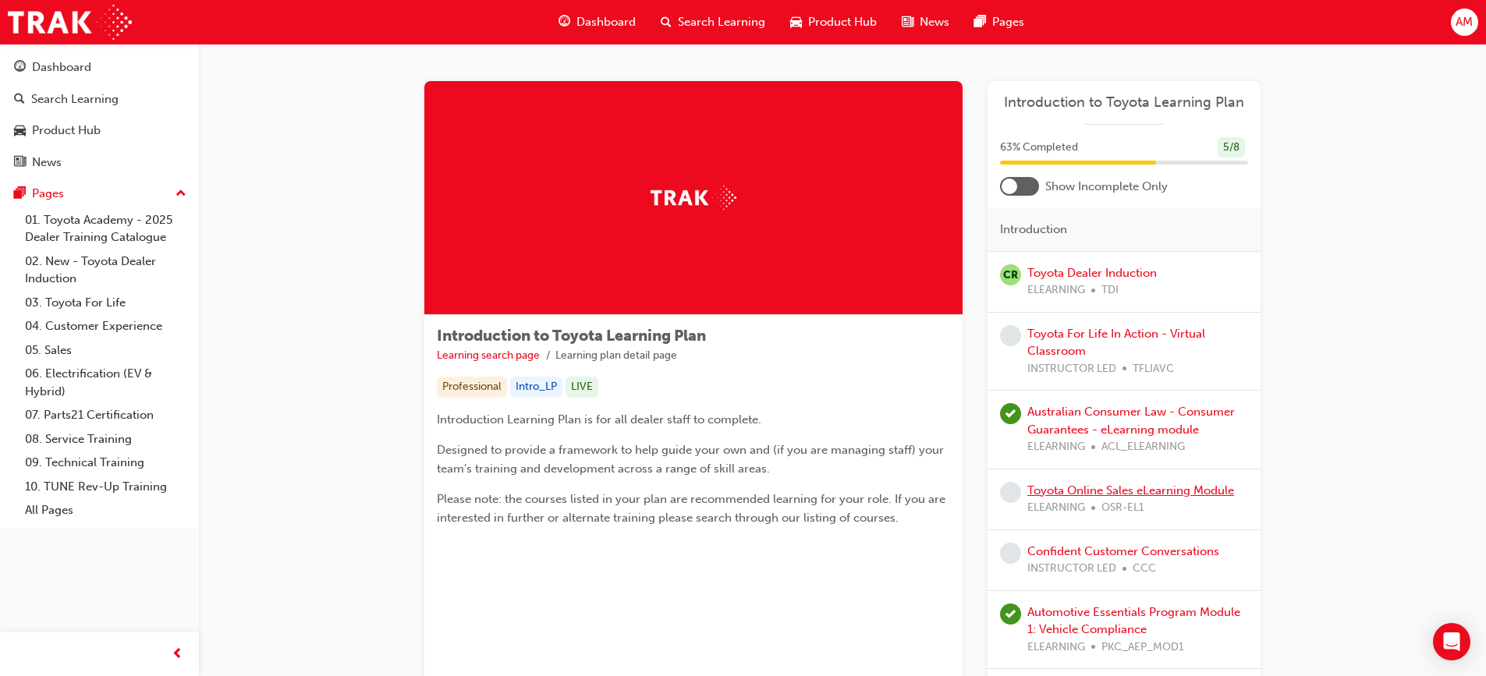
click at [1104, 487] on link "Toyota Online Sales eLearning Module" at bounding box center [1130, 491] width 207 height 14
